Goal: Check status: Check status

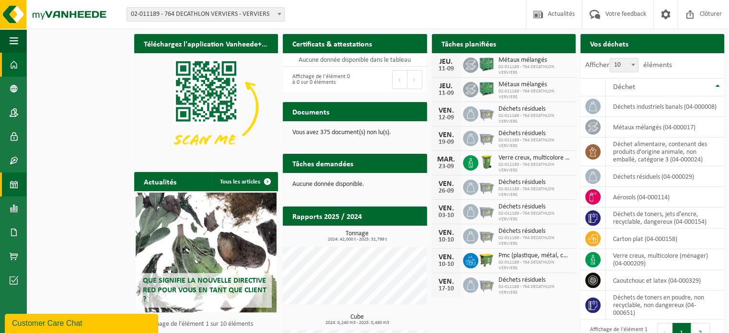
click at [13, 184] on span at bounding box center [14, 185] width 9 height 24
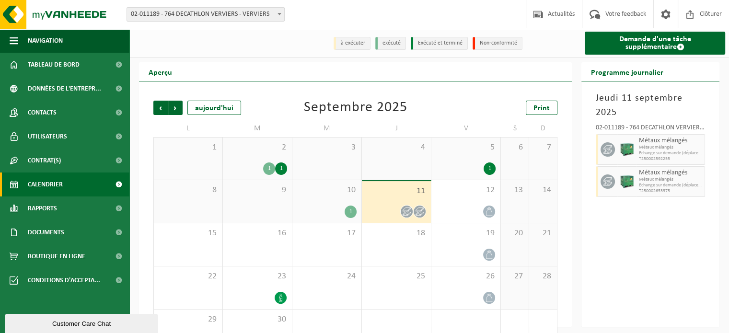
click at [413, 220] on div "11" at bounding box center [396, 202] width 69 height 42
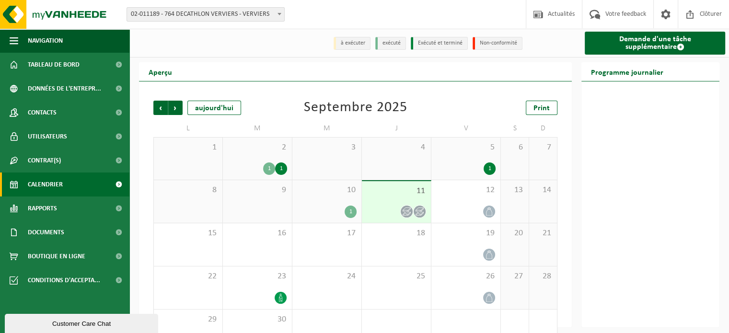
click at [347, 213] on div "1" at bounding box center [351, 212] width 12 height 12
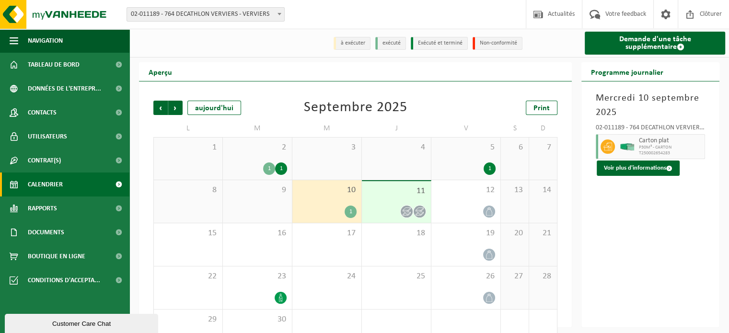
click at [416, 211] on icon at bounding box center [420, 212] width 8 height 8
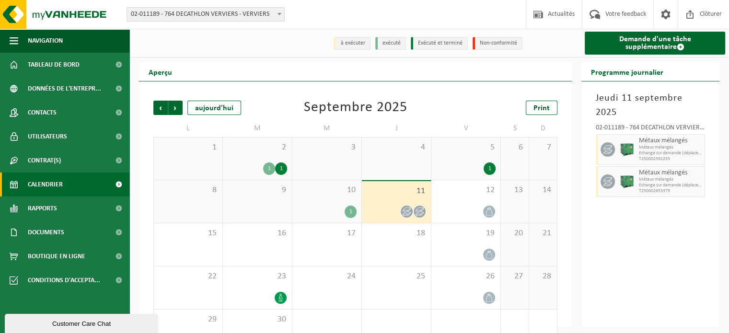
click at [685, 183] on span "Echange sur demande (déplacement exclu)" at bounding box center [670, 186] width 63 height 6
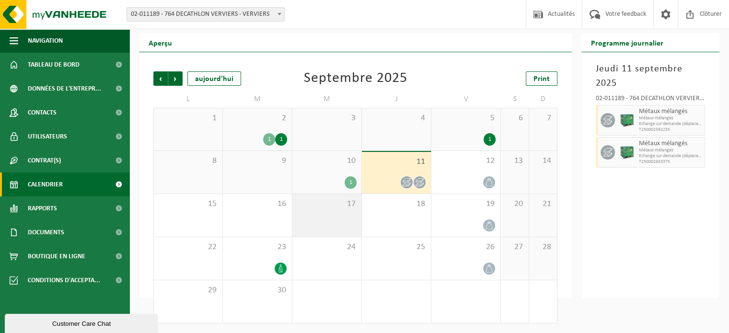
click at [329, 215] on div "17" at bounding box center [327, 215] width 69 height 43
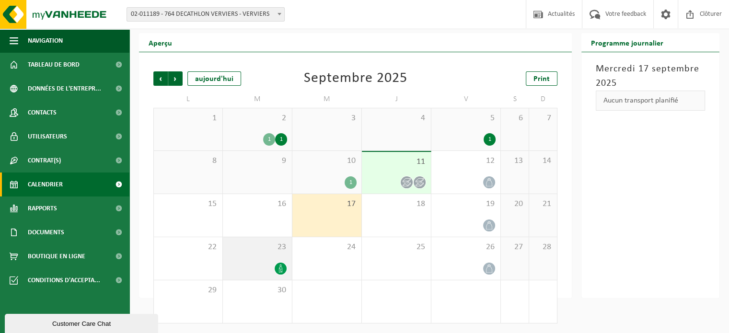
click at [259, 261] on div "23" at bounding box center [257, 258] width 69 height 43
